Goal: Transaction & Acquisition: Subscribe to service/newsletter

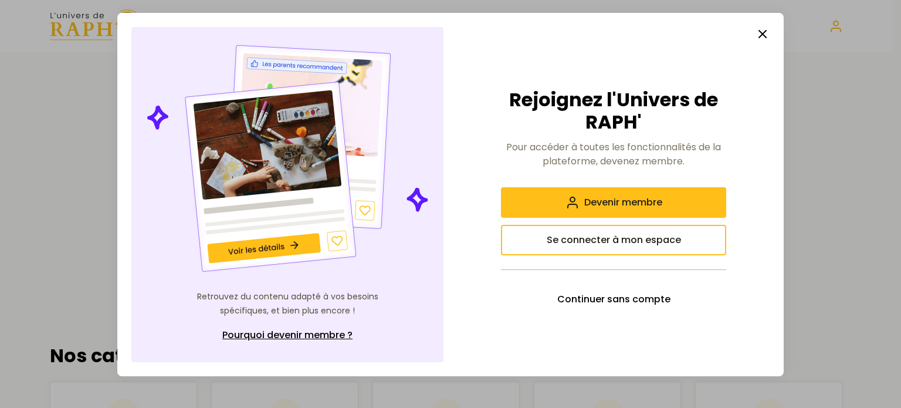
click at [763, 38] on icon "button" at bounding box center [762, 34] width 14 height 14
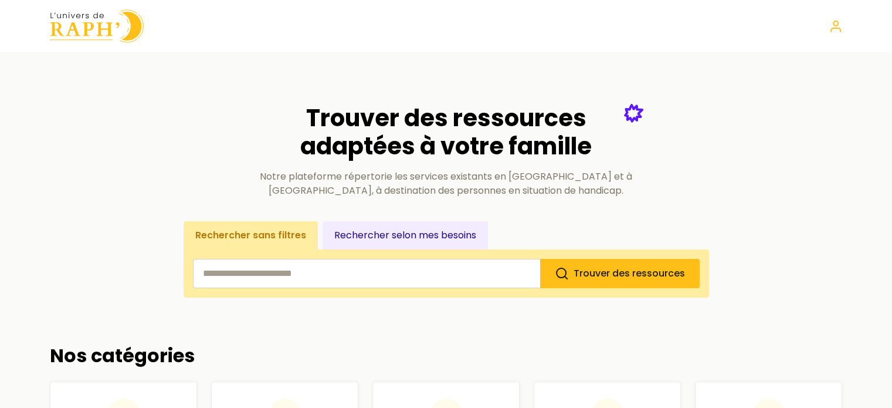
click at [447, 273] on input "search" at bounding box center [366, 273] width 347 height 29
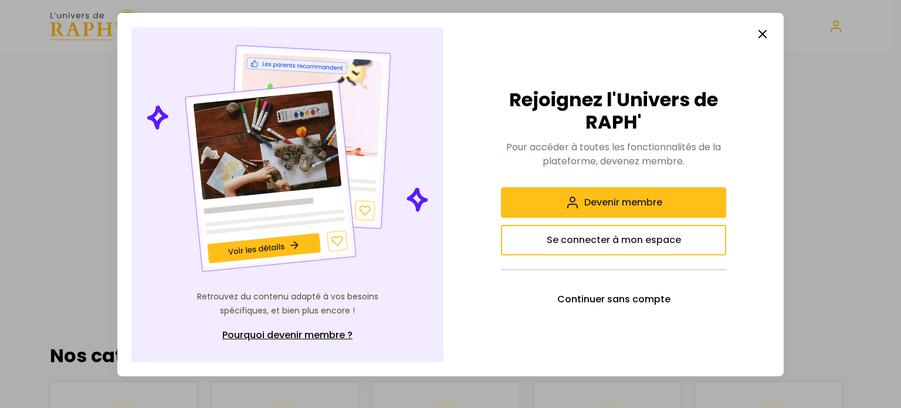
click at [761, 32] on icon "button" at bounding box center [762, 34] width 14 height 14
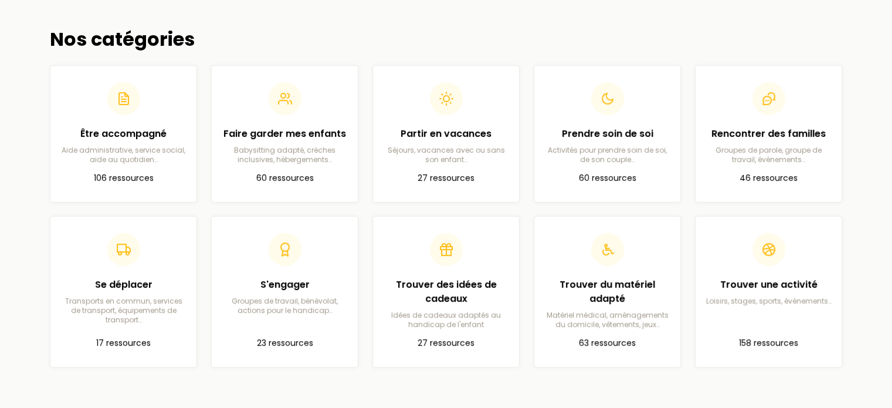
scroll to position [317, 0]
click at [466, 265] on div "Trouver des idées de cadeaux Idées de cadeaux adaptés au handicap de l'enfant" at bounding box center [445, 278] width 127 height 96
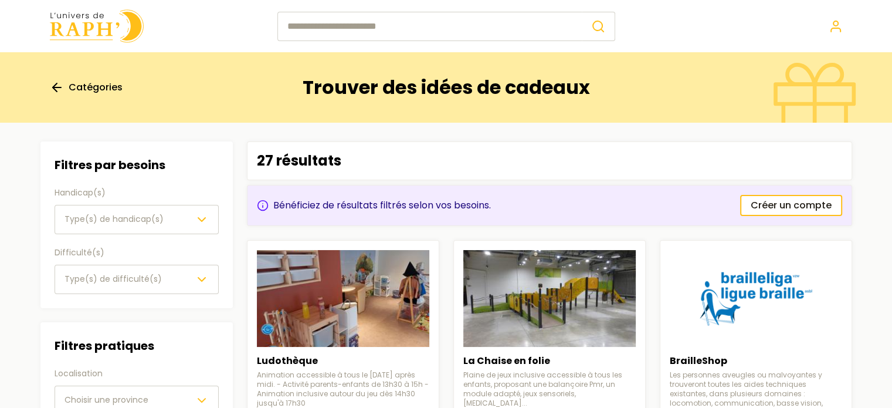
click at [120, 221] on span "Type(s) de handicap(s)" at bounding box center [114, 219] width 99 height 12
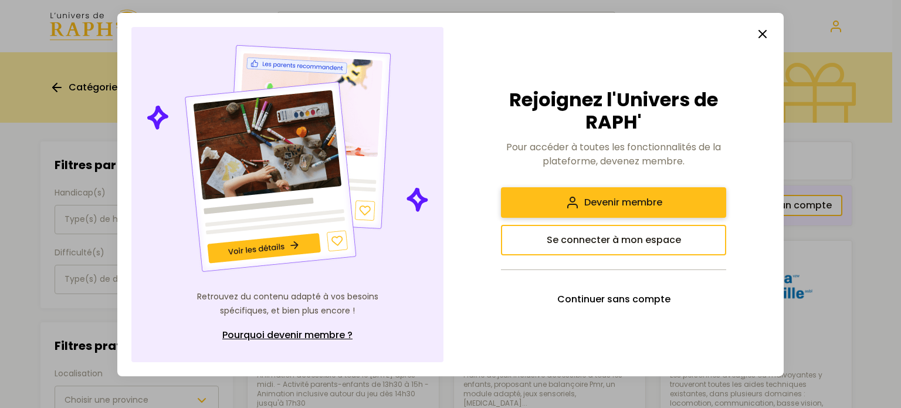
click at [629, 196] on span "Devenir membre" at bounding box center [623, 202] width 78 height 14
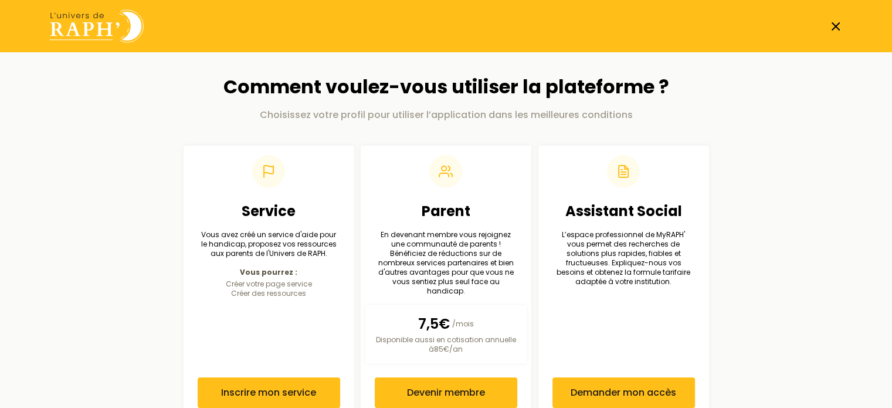
scroll to position [23, 0]
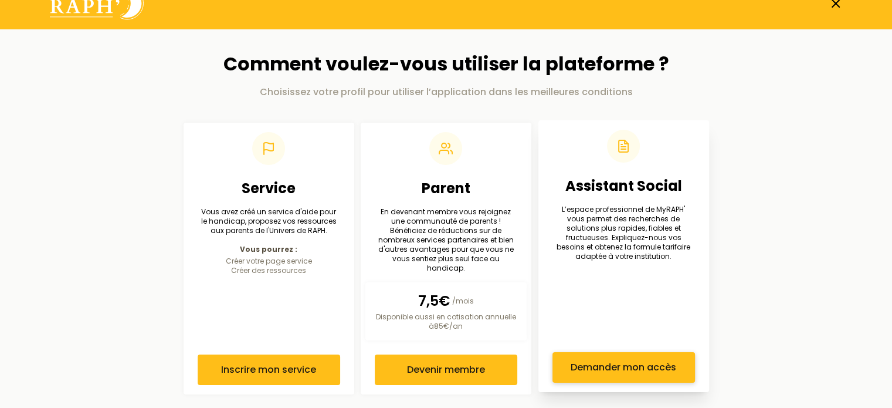
click at [618, 360] on span "Demander mon accès" at bounding box center [624, 367] width 106 height 14
